Goal: Book appointment/travel/reservation

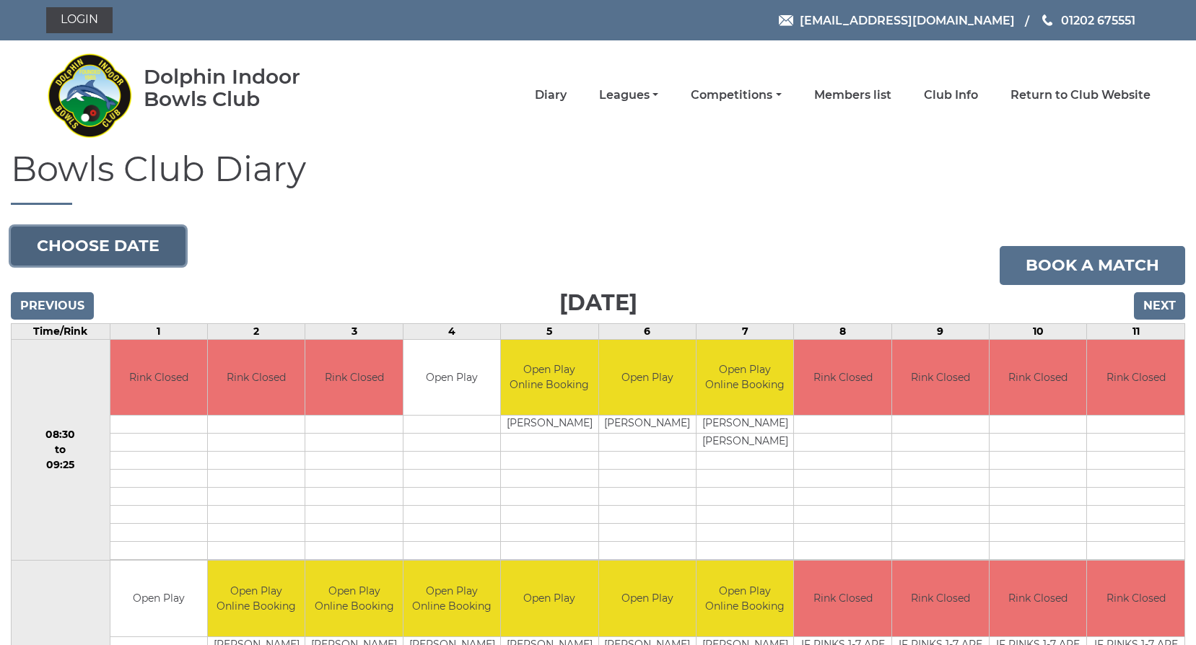
click at [113, 239] on button "Choose date" at bounding box center [98, 246] width 175 height 39
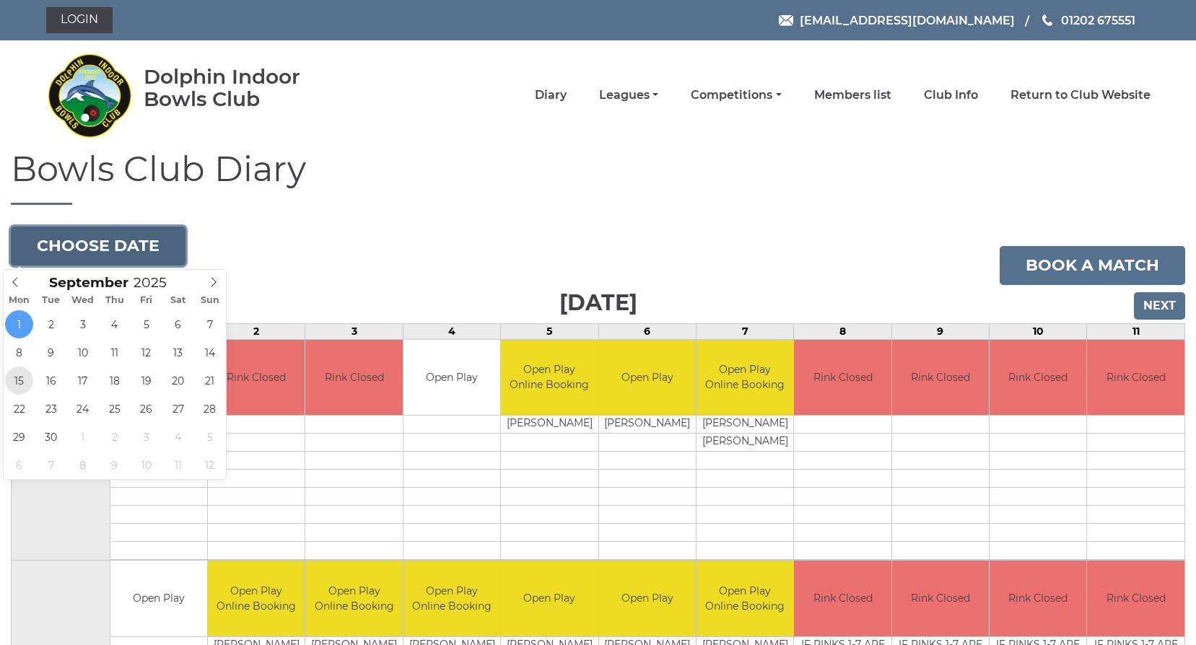
type input "[DATE]"
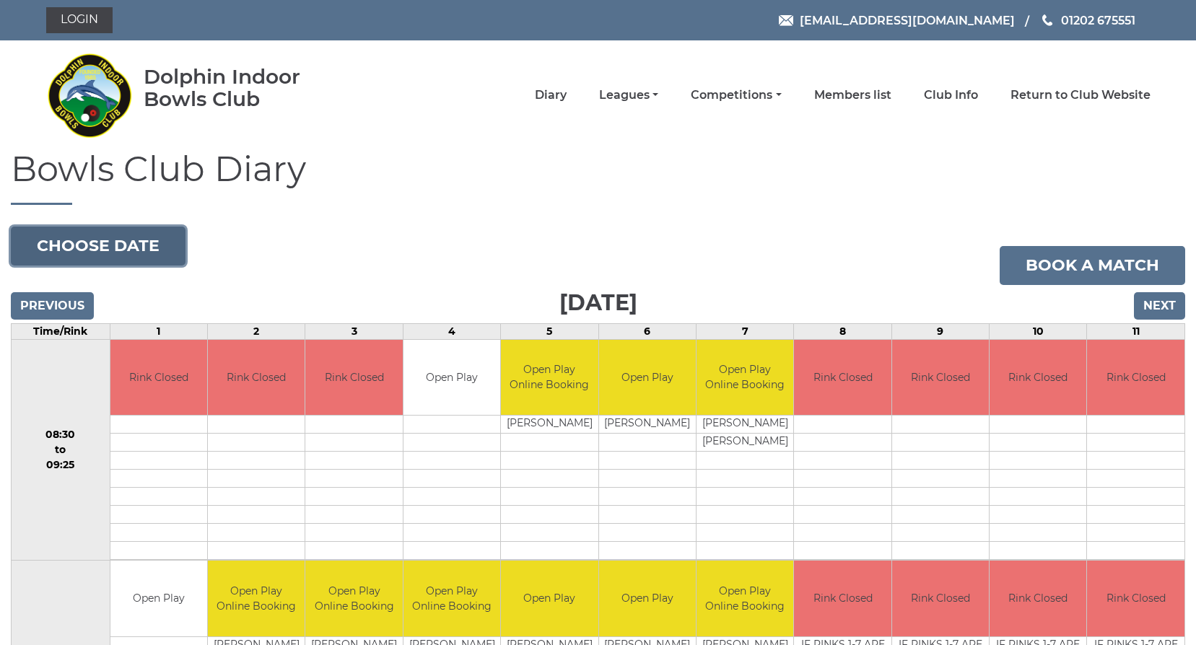
click at [118, 250] on button "Choose date" at bounding box center [98, 246] width 175 height 39
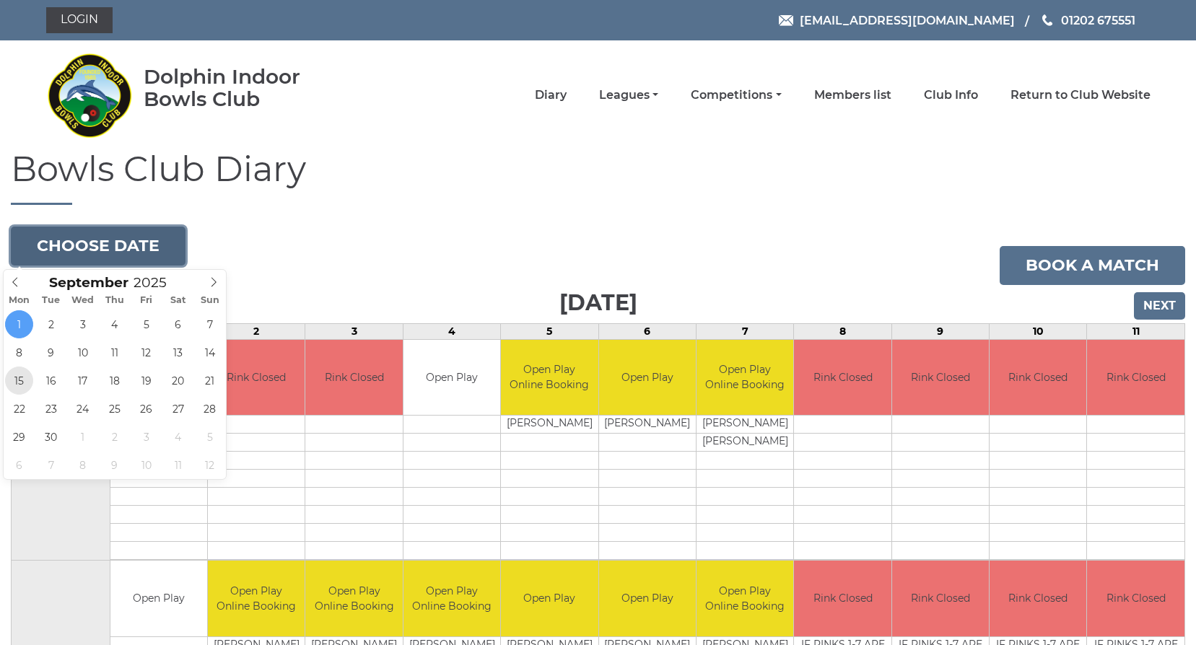
type input "[DATE]"
